Goal: Task Accomplishment & Management: Use online tool/utility

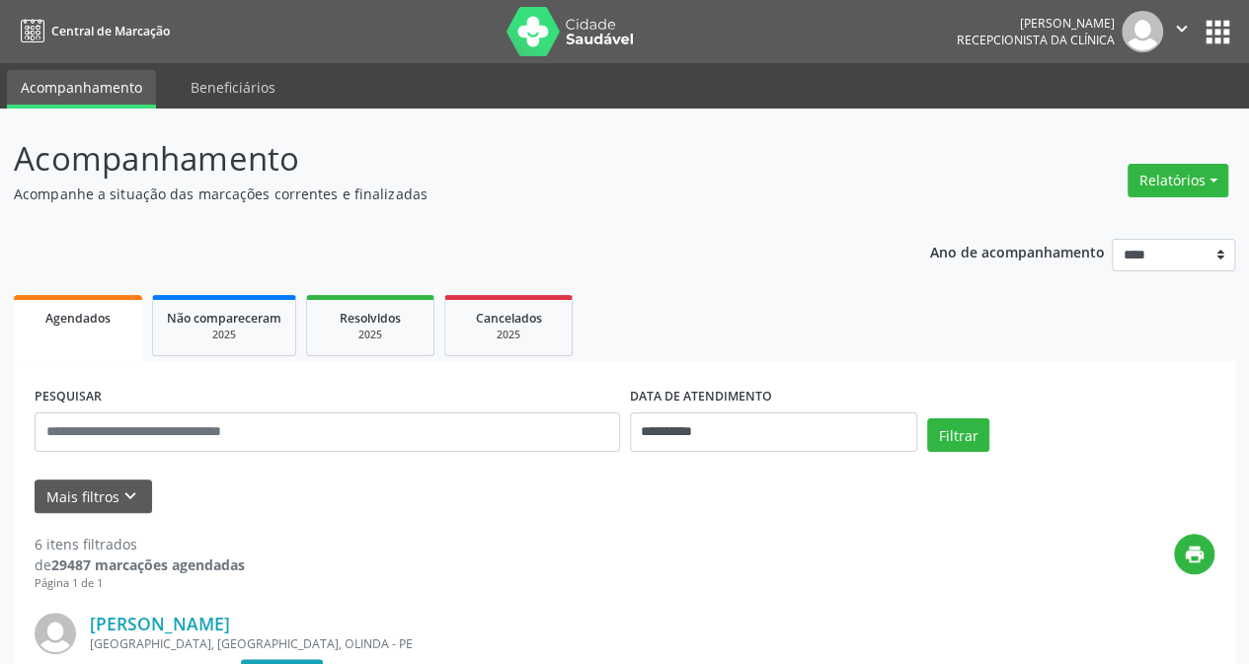
drag, startPoint x: 1173, startPoint y: 177, endPoint x: 835, endPoint y: 177, distance: 337.7
click at [1171, 179] on button "Relatórios" at bounding box center [1178, 181] width 101 height 34
click at [1068, 224] on link "Agendamentos" at bounding box center [1123, 222] width 212 height 28
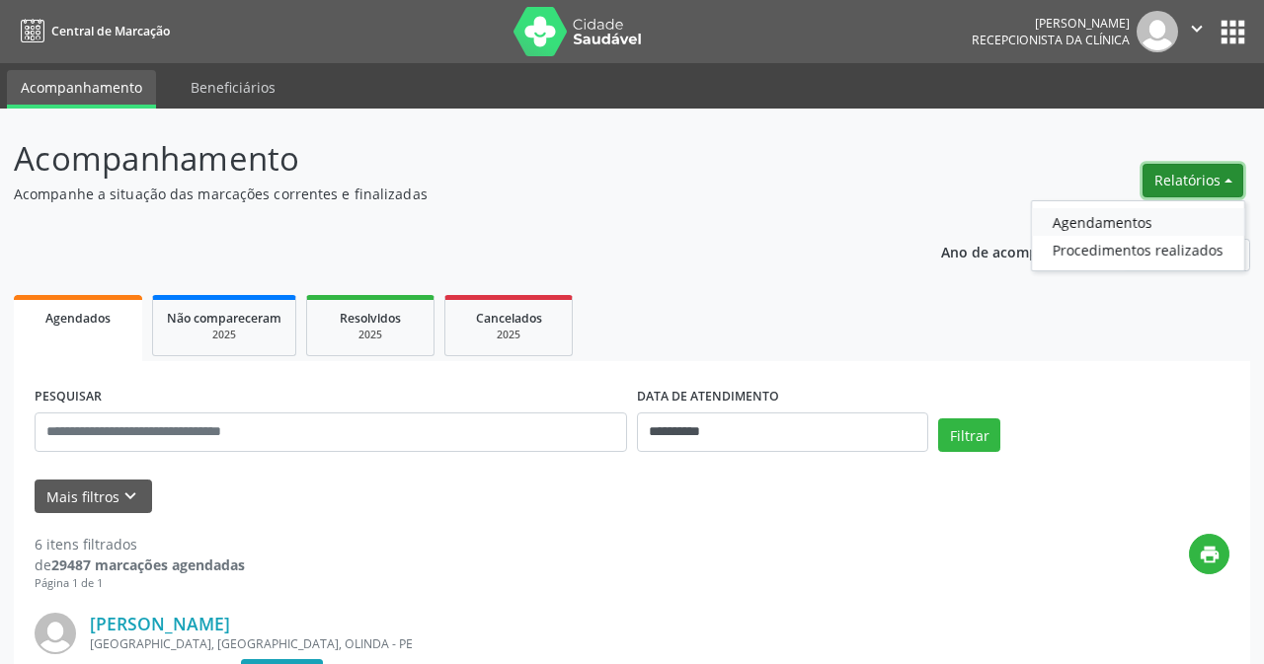
select select "*"
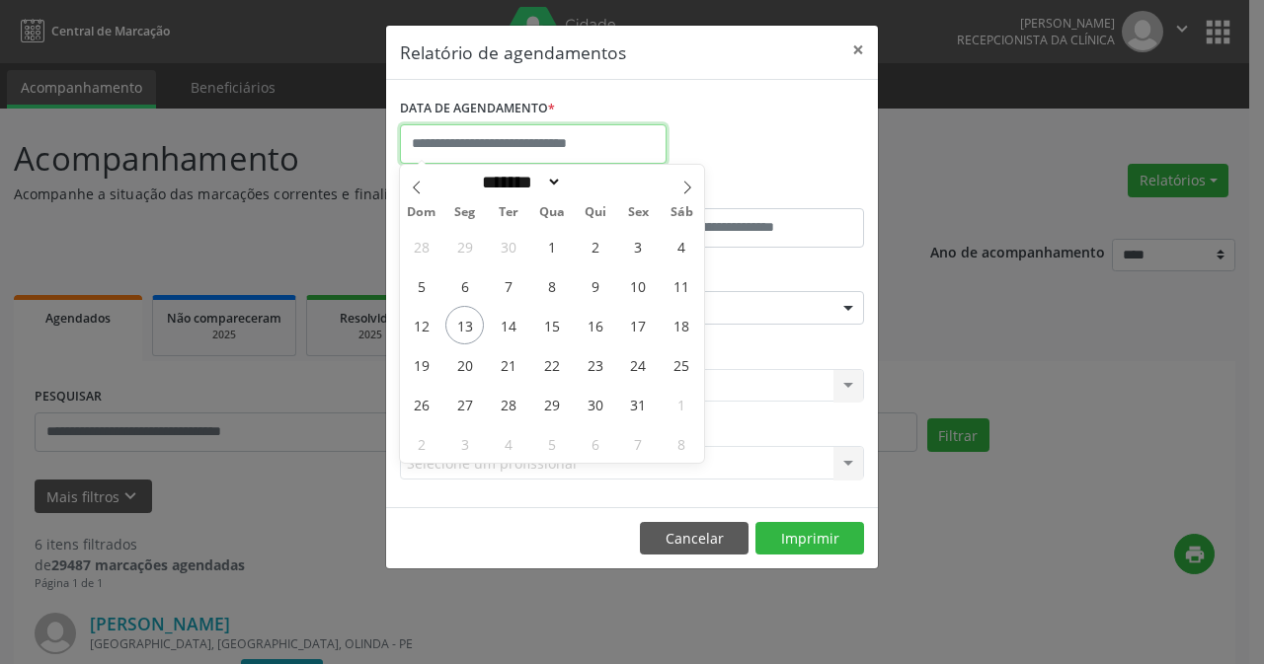
click at [601, 139] on input "text" at bounding box center [533, 143] width 267 height 39
click at [551, 287] on span "8" at bounding box center [551, 286] width 39 height 39
type input "**********"
click at [555, 283] on span "8" at bounding box center [551, 286] width 39 height 39
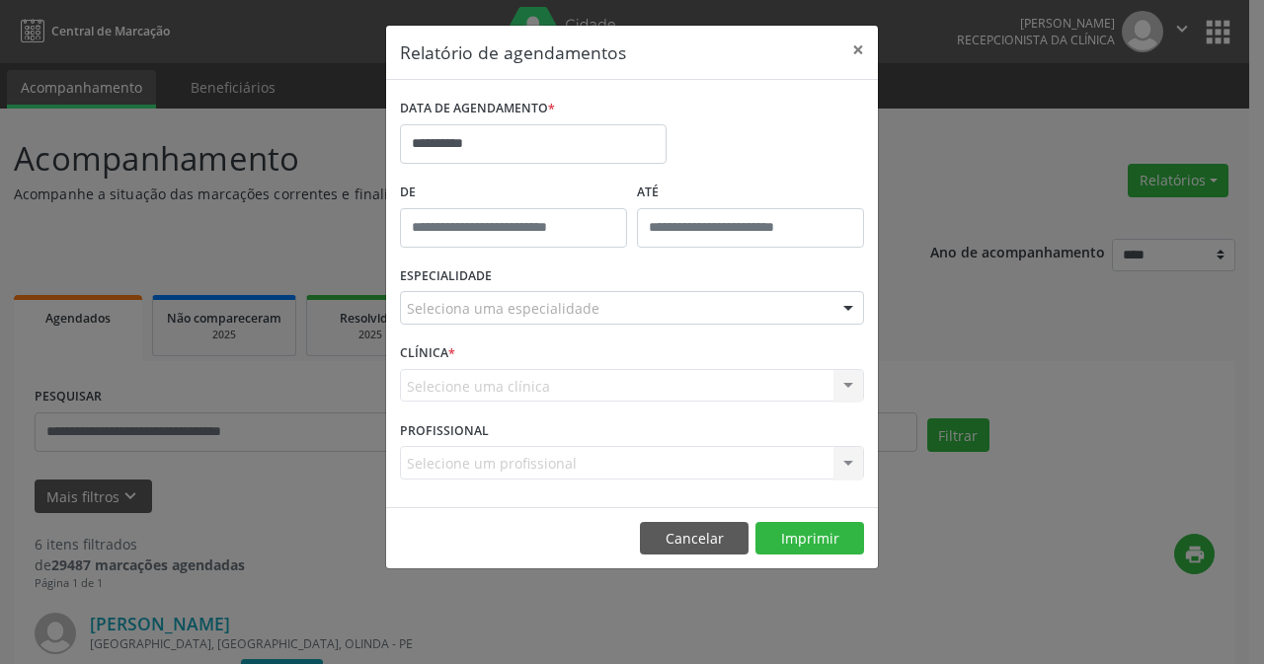
click at [555, 283] on div "ESPECIALIDADE Seleciona uma especialidade Todas as especialidades Alergologia A…" at bounding box center [632, 300] width 474 height 77
click at [717, 305] on div "Seleciona uma especialidade" at bounding box center [632, 308] width 464 height 34
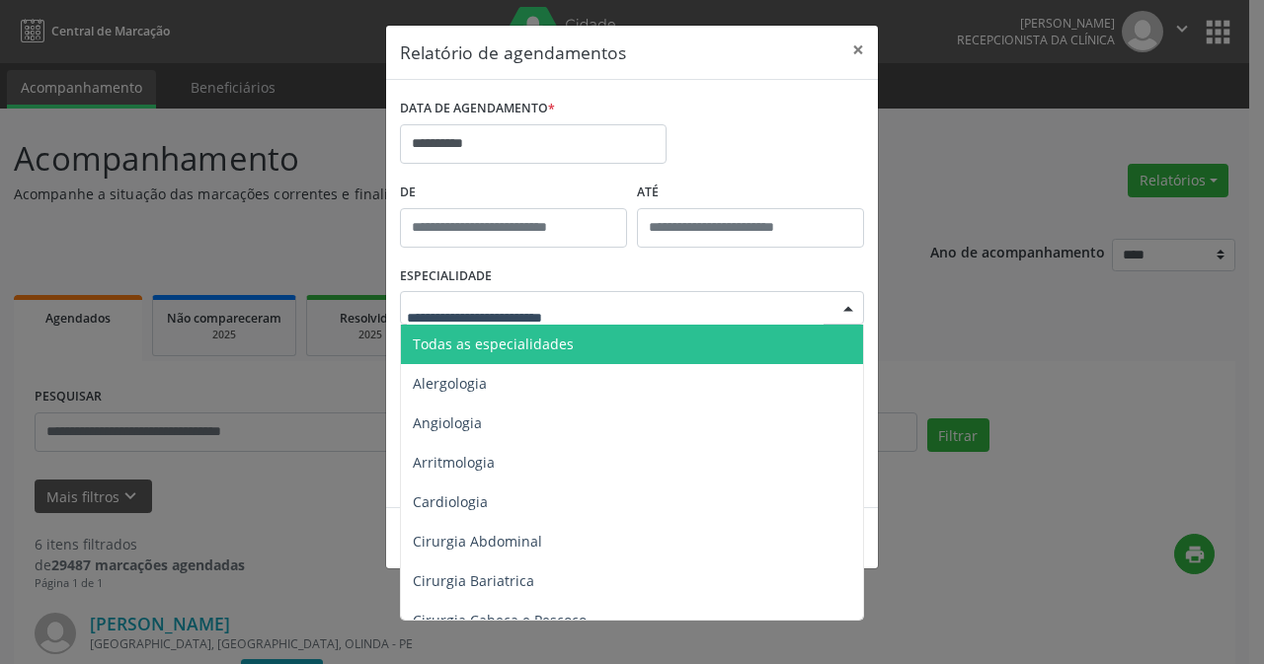
drag, startPoint x: 498, startPoint y: 349, endPoint x: 511, endPoint y: 349, distance: 13.8
click at [499, 349] on span "Todas as especialidades" at bounding box center [493, 344] width 161 height 19
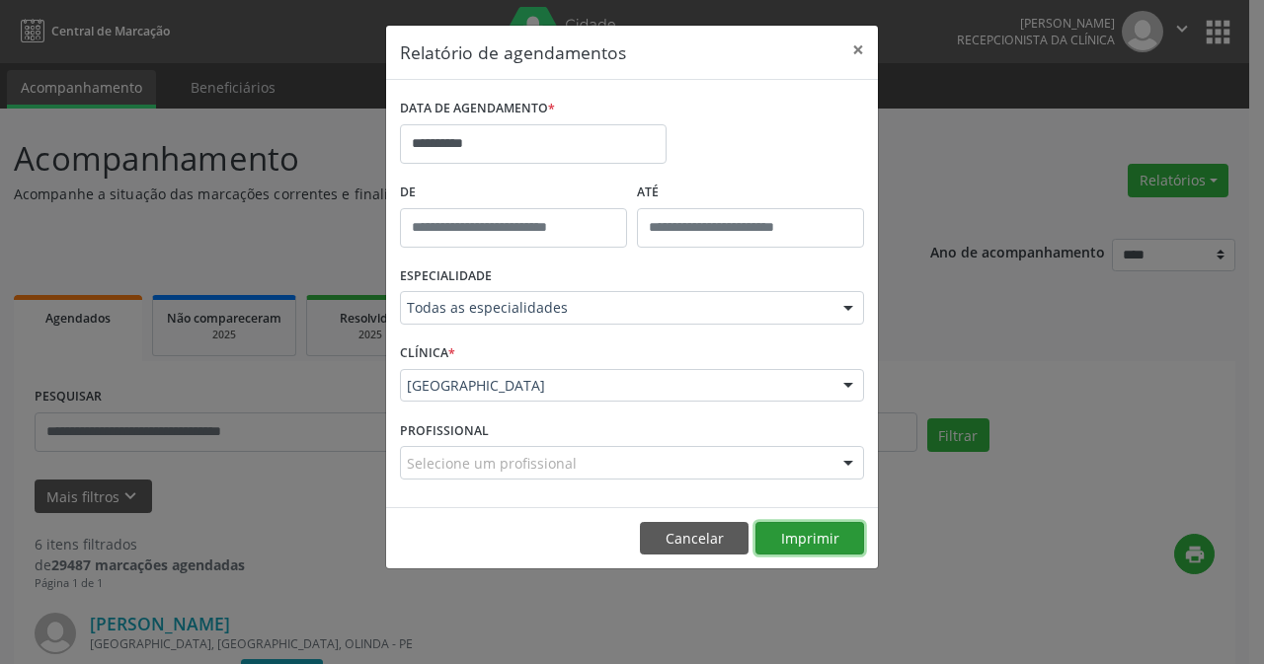
click at [819, 529] on button "Imprimir" at bounding box center [809, 539] width 109 height 34
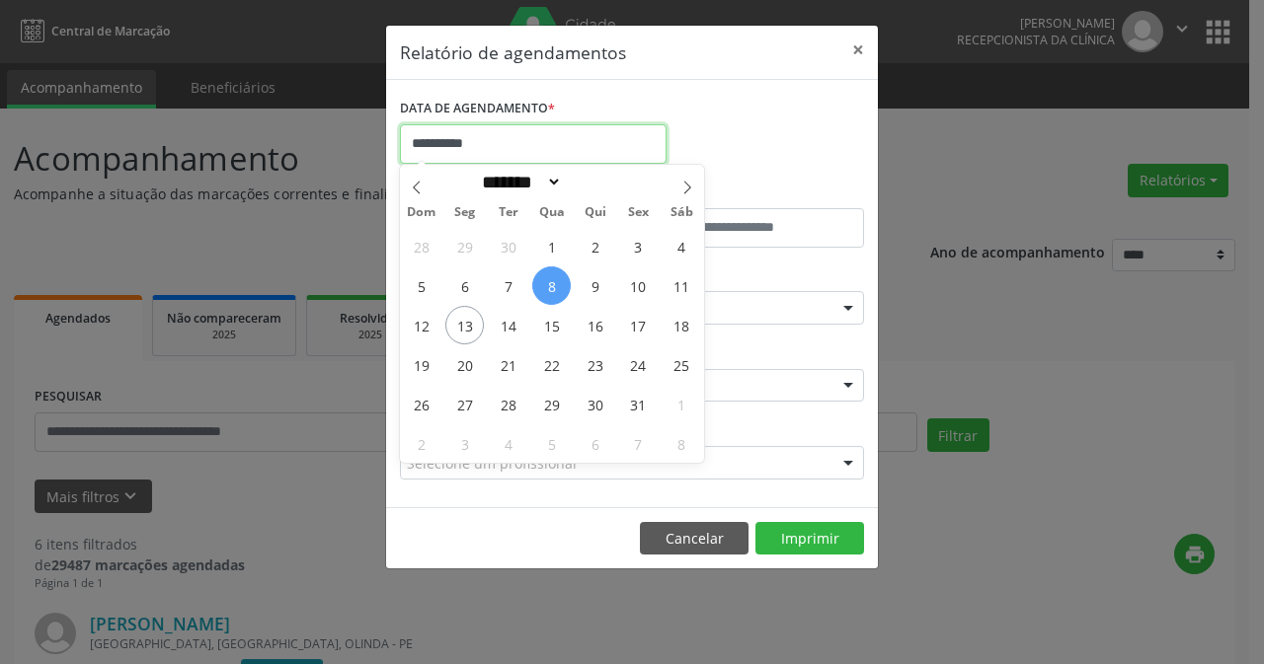
click at [598, 143] on input "**********" at bounding box center [533, 143] width 267 height 39
click at [462, 299] on span "6" at bounding box center [464, 286] width 39 height 39
type input "**********"
click at [465, 291] on span "6" at bounding box center [464, 286] width 39 height 39
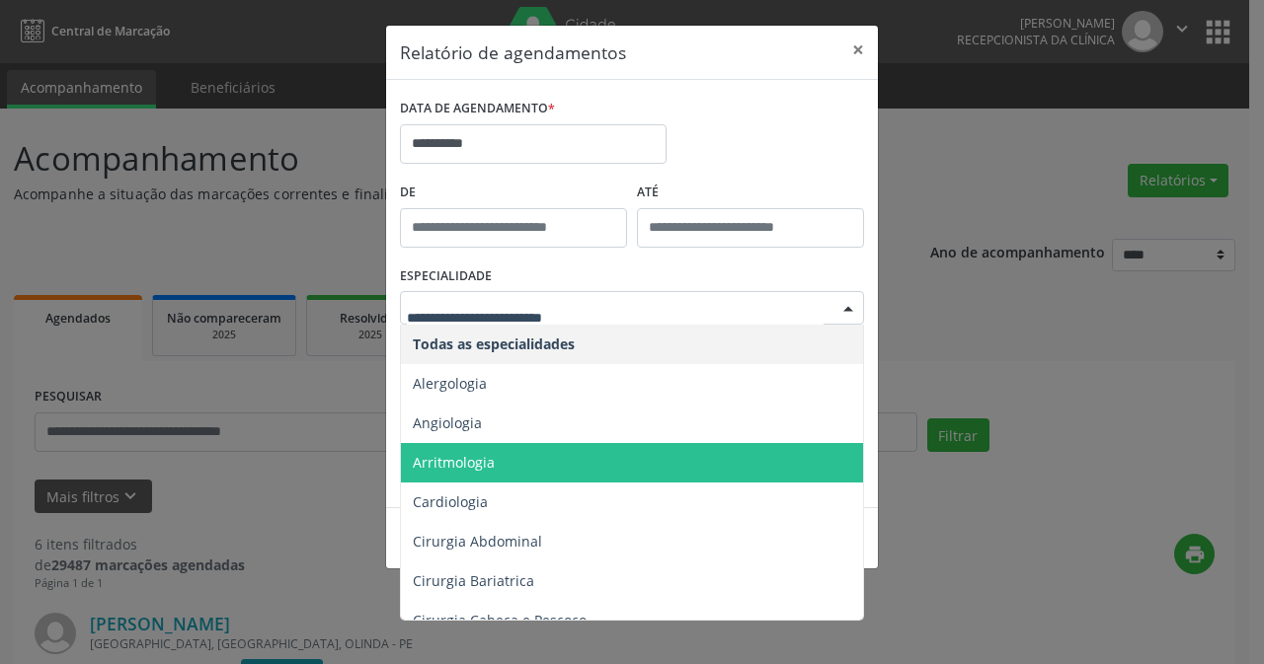
click at [465, 291] on div at bounding box center [632, 308] width 464 height 34
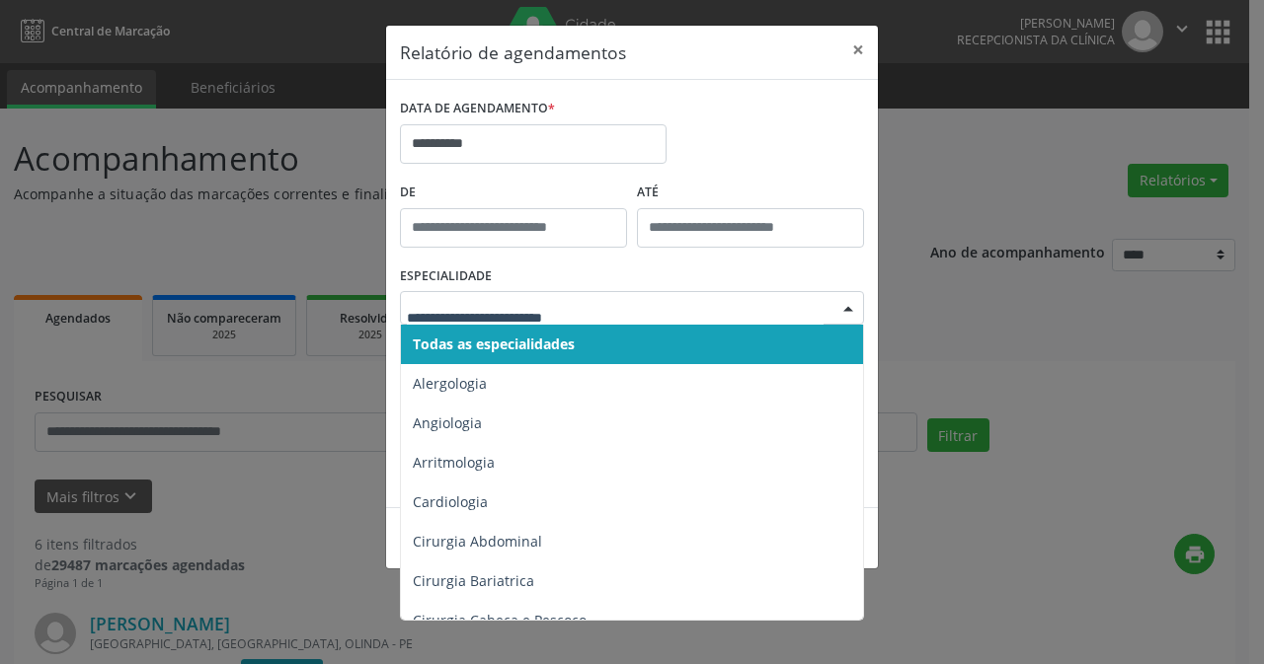
drag, startPoint x: 518, startPoint y: 341, endPoint x: 796, endPoint y: 412, distance: 286.4
click at [519, 340] on span "Todas as especialidades" at bounding box center [494, 344] width 162 height 19
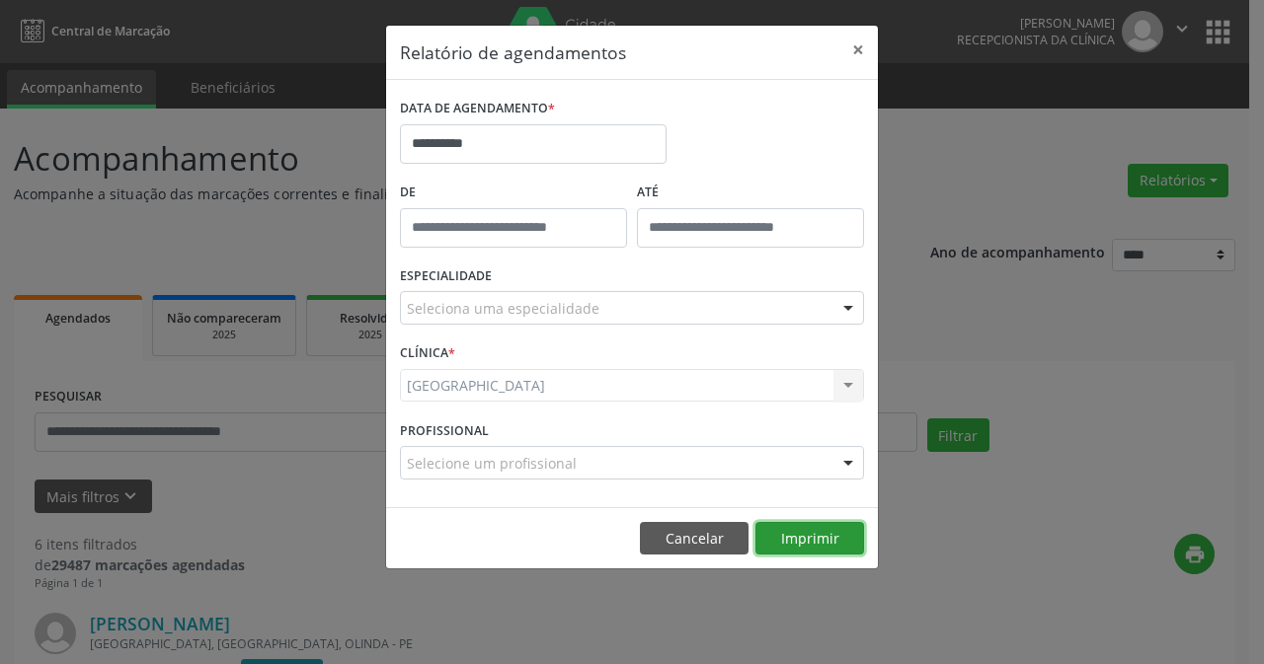
click at [812, 522] on button "Imprimir" at bounding box center [809, 539] width 109 height 34
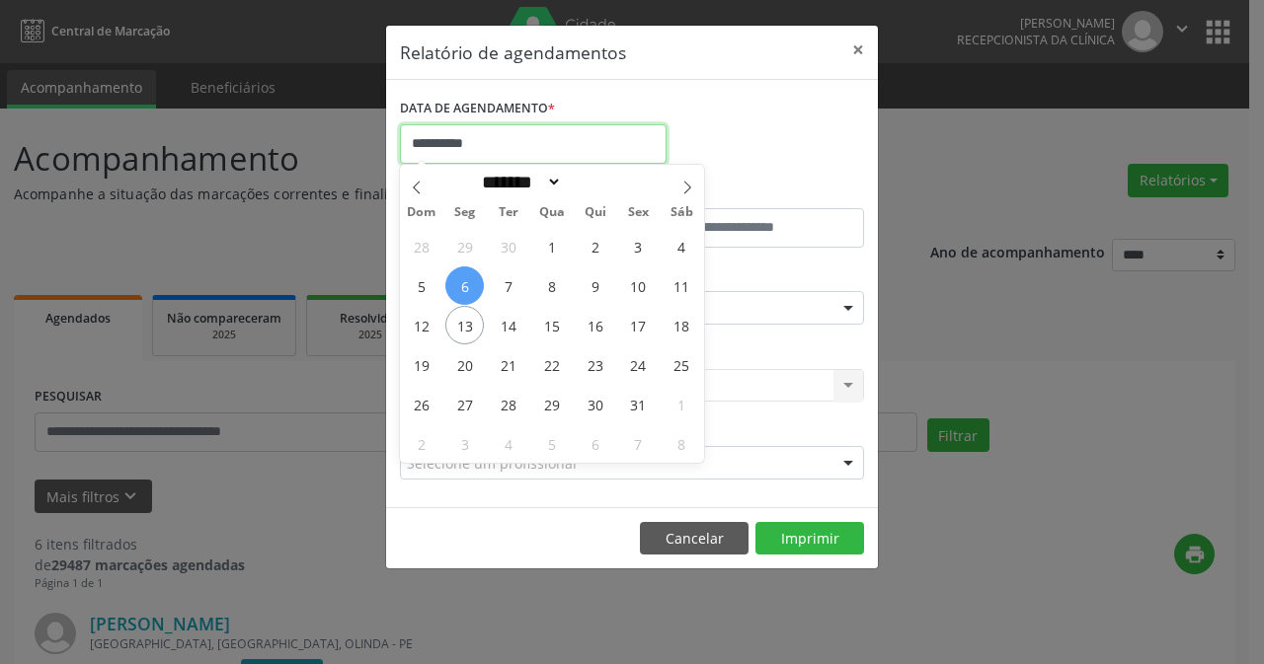
click at [519, 148] on input "**********" at bounding box center [533, 143] width 267 height 39
click at [466, 331] on span "13" at bounding box center [464, 325] width 39 height 39
type input "**********"
click at [468, 327] on span "13" at bounding box center [464, 325] width 39 height 39
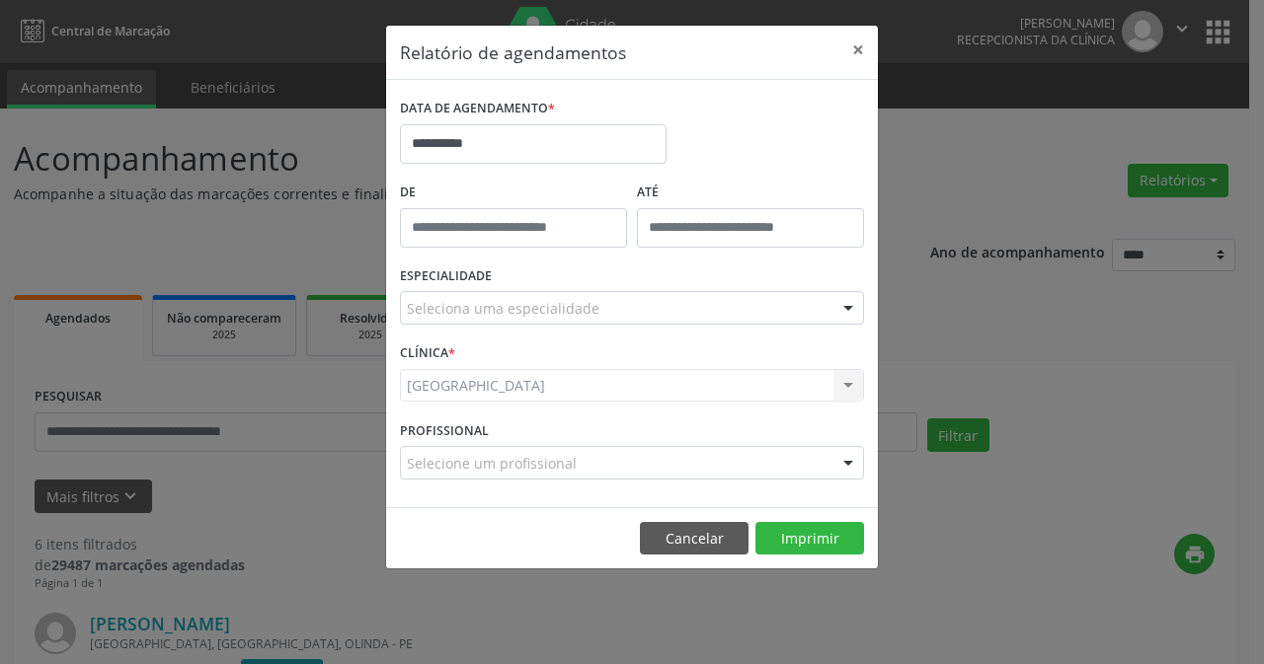
click at [468, 327] on div "ESPECIALIDADE Seleciona uma especialidade Todas as especialidades Alergologia A…" at bounding box center [632, 300] width 474 height 77
click at [844, 534] on button "Imprimir" at bounding box center [809, 539] width 109 height 34
